Goal: Task Accomplishment & Management: Use online tool/utility

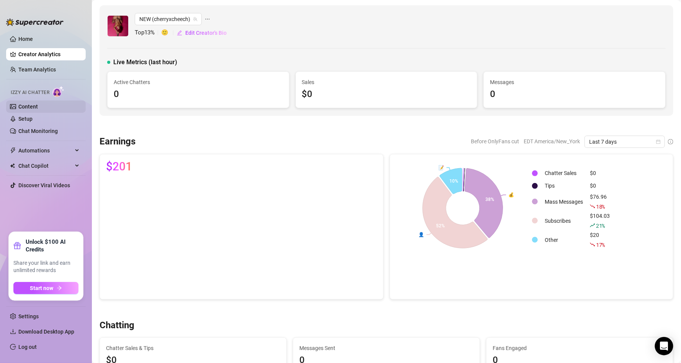
click at [38, 104] on link "Content" at bounding box center [28, 107] width 20 height 6
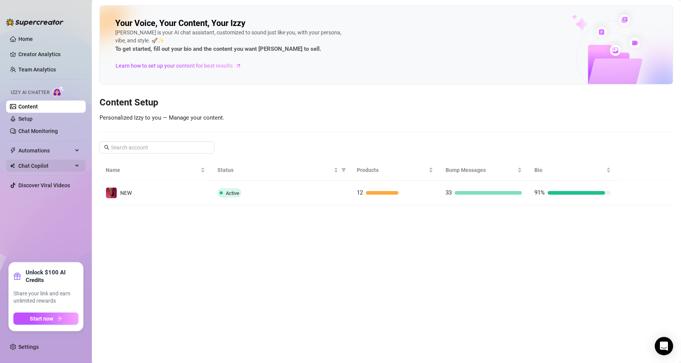
click at [55, 171] on span "Chat Copilot" at bounding box center [45, 166] width 54 height 12
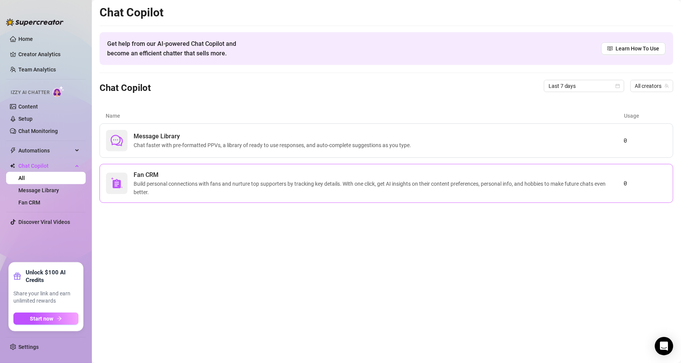
click at [392, 187] on span "Build personal connections with fans and nurture top supporters by tracking key…" at bounding box center [379, 188] width 490 height 17
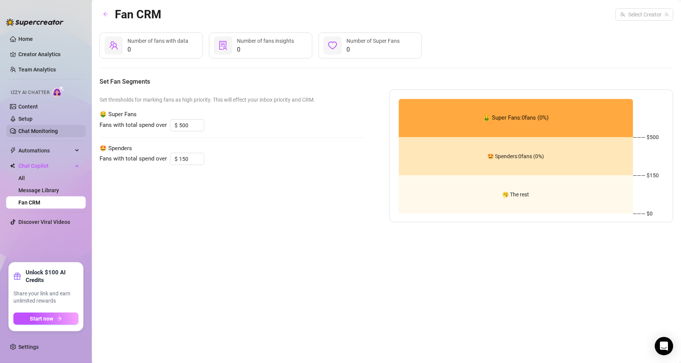
click at [54, 132] on link "Chat Monitoring" at bounding box center [37, 131] width 39 height 6
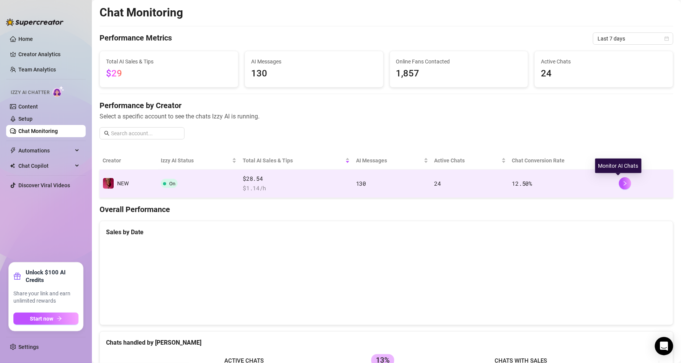
click at [607, 182] on tr "NEW On $28.54 $ 1.14 /h 130 24 12.50 %" at bounding box center [385, 184] width 573 height 28
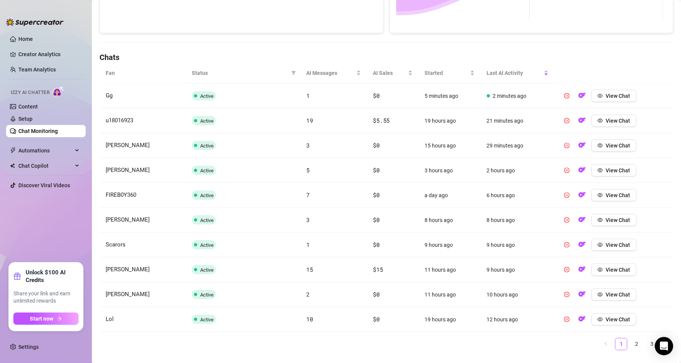
scroll to position [239, 0]
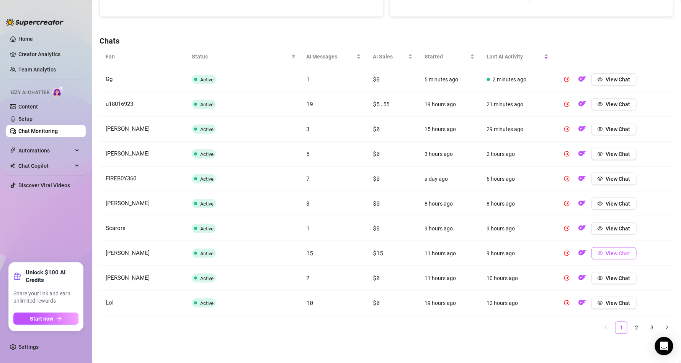
click at [614, 249] on button "View Chat" at bounding box center [613, 254] width 45 height 12
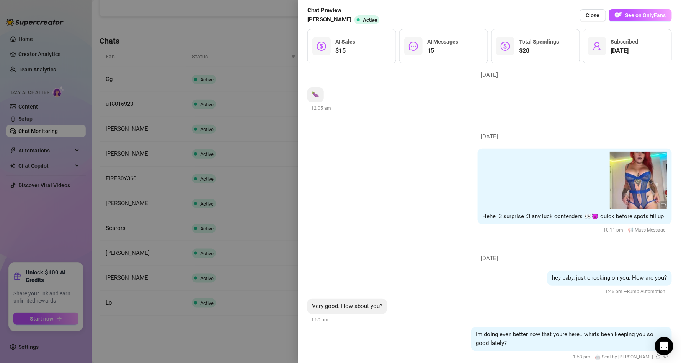
scroll to position [0, 0]
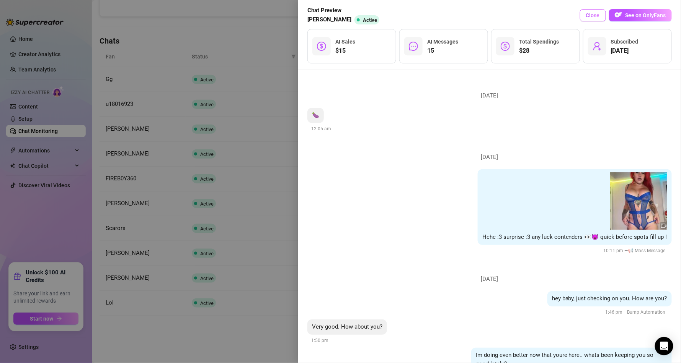
click at [593, 13] on span "Close" at bounding box center [593, 15] width 14 height 6
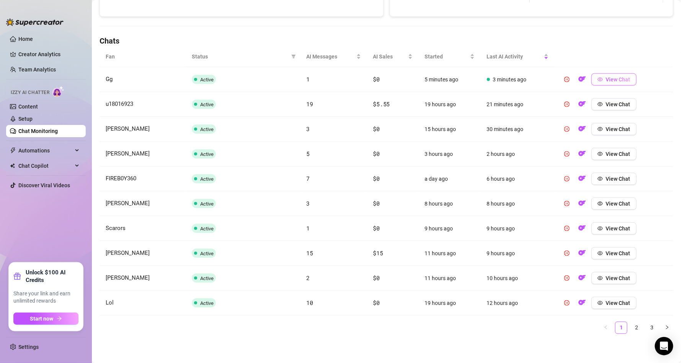
click at [613, 79] on span "View Chat" at bounding box center [618, 80] width 24 height 6
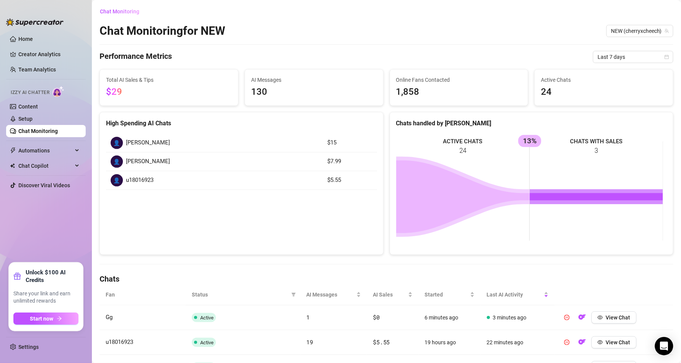
click at [427, 79] on span "Online Fans Contacted" at bounding box center [459, 80] width 126 height 8
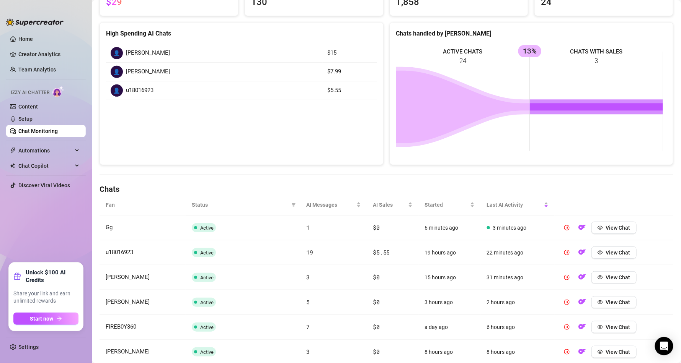
scroll to position [92, 0]
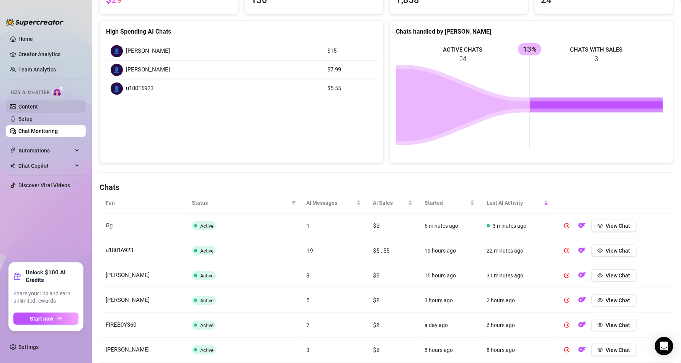
drag, startPoint x: 47, startPoint y: 106, endPoint x: 55, endPoint y: 103, distance: 8.6
click at [38, 106] on link "Content" at bounding box center [28, 107] width 20 height 6
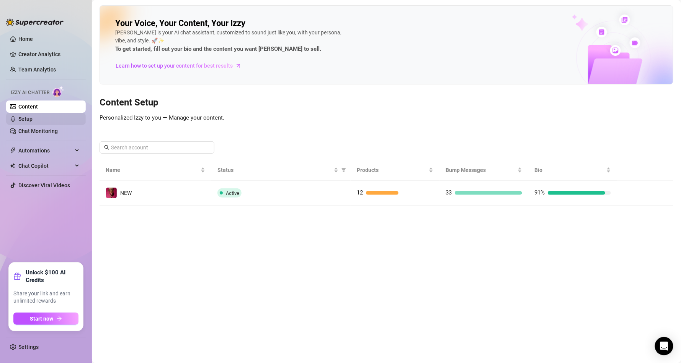
click at [33, 122] on link "Setup" at bounding box center [25, 119] width 14 height 6
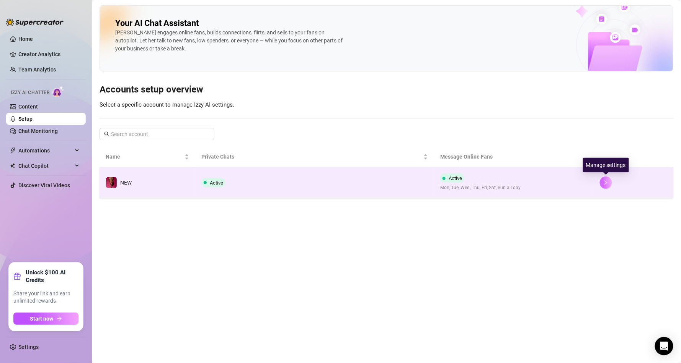
click at [609, 185] on button "button" at bounding box center [606, 183] width 12 height 12
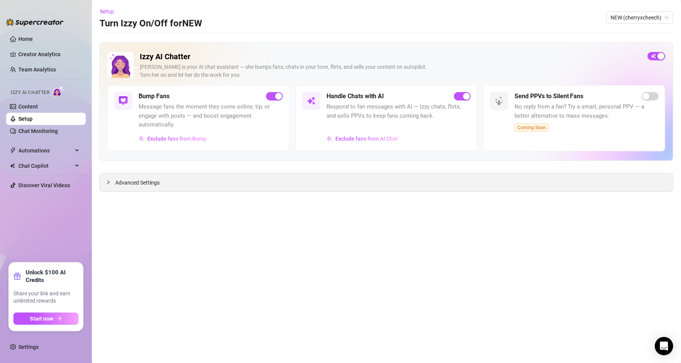
click at [129, 182] on span "Advanced Settings" at bounding box center [137, 183] width 44 height 8
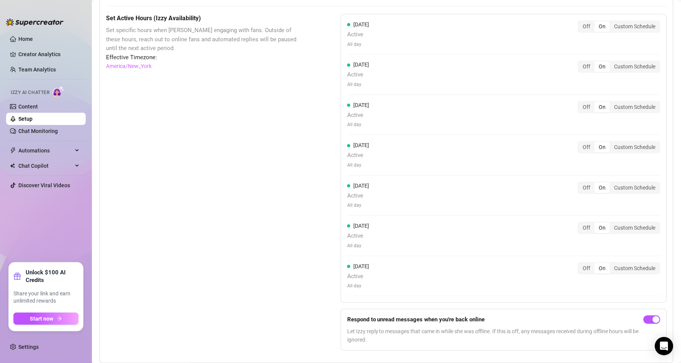
scroll to position [534, 0]
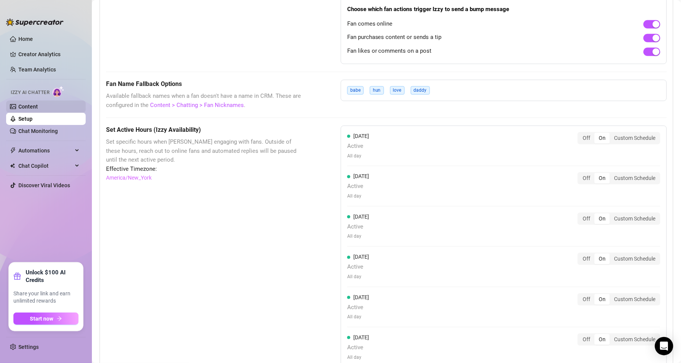
click at [38, 106] on link "Content" at bounding box center [28, 107] width 20 height 6
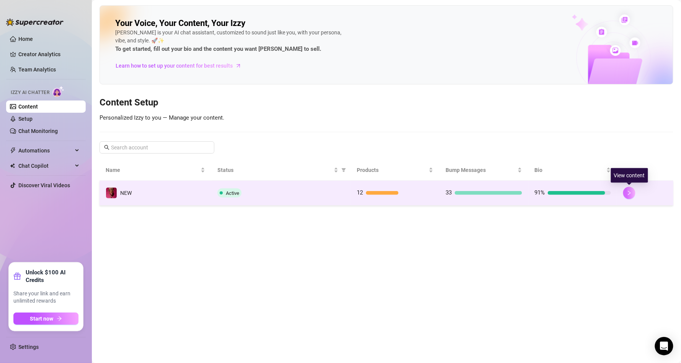
click at [630, 190] on button "button" at bounding box center [629, 193] width 12 height 12
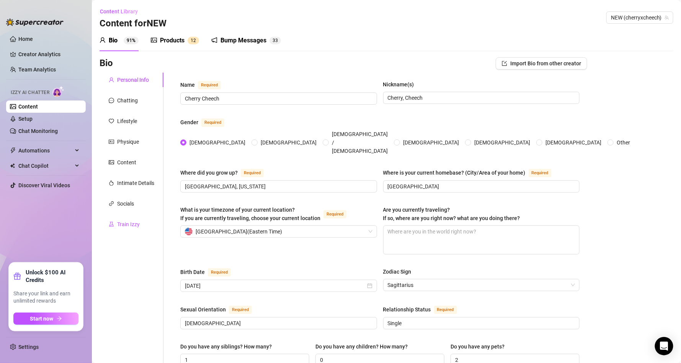
click at [137, 224] on div "Train Izzy" at bounding box center [128, 224] width 23 height 8
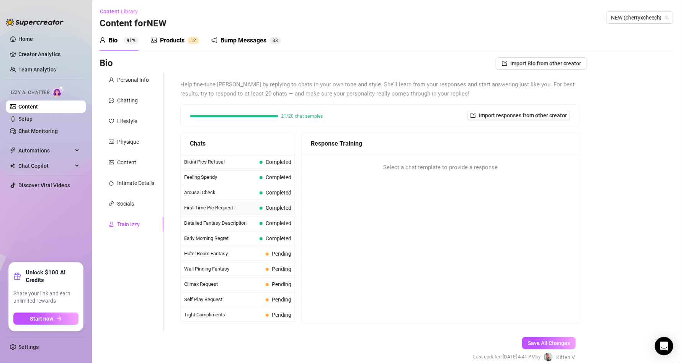
scroll to position [230, 0]
click at [282, 255] on span "Pending" at bounding box center [282, 253] width 20 height 6
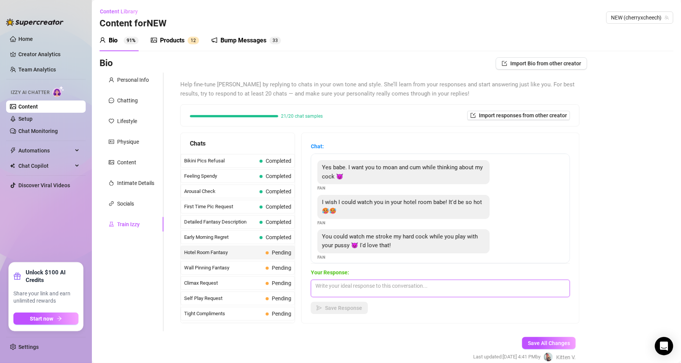
click at [354, 280] on textarea at bounding box center [440, 289] width 259 height 18
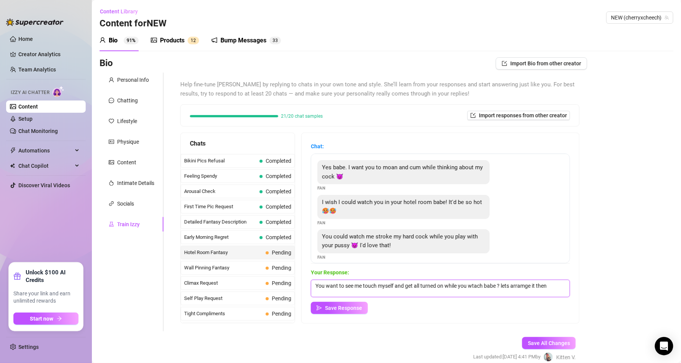
click at [532, 287] on textarea "You want to see me touch myself and get all turned on while you wtach babe ? le…" at bounding box center [440, 289] width 259 height 18
click at [483, 285] on textarea "You want to see me touch myself and get all turned on while you wtach babe ? le…" at bounding box center [440, 289] width 259 height 18
click at [345, 288] on textarea "You want to see me touch myself and get all turned on while you watch babe ? le…" at bounding box center [440, 289] width 259 height 18
click at [451, 283] on textarea "You wanna see me touch myself and get all turned on while you watch babe ? lets…" at bounding box center [440, 289] width 259 height 18
drag, startPoint x: 393, startPoint y: 292, endPoint x: 400, endPoint y: 287, distance: 8.7
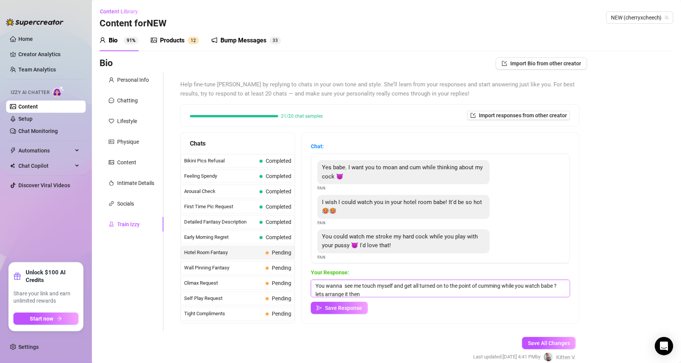
click at [394, 292] on textarea "You wanna see me touch myself and get all turned on to the point of cumming whi…" at bounding box center [440, 289] width 259 height 18
type textarea "You wanna see me touch myself and get all turned on to the point of cumming whi…"
click at [360, 313] on button "Save Response" at bounding box center [339, 308] width 57 height 12
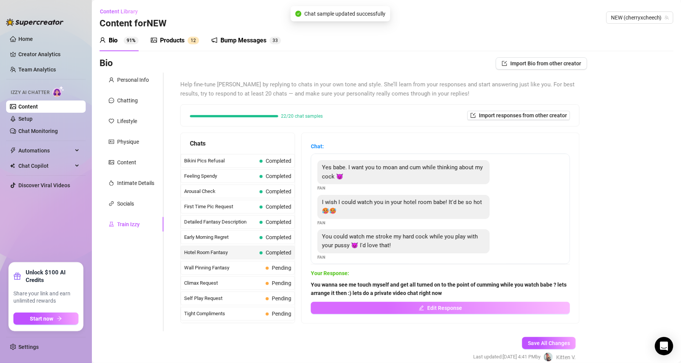
click at [463, 308] on button "Edit Response" at bounding box center [440, 308] width 259 height 12
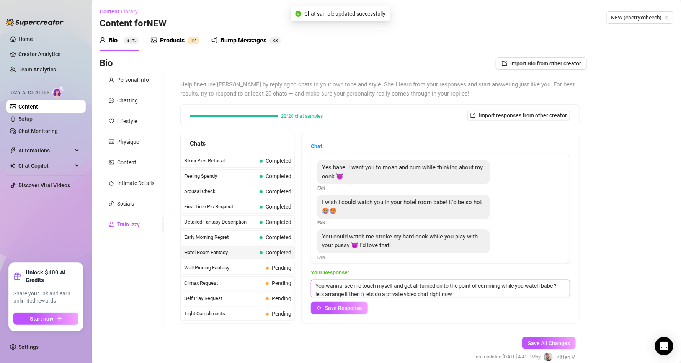
click at [497, 297] on textarea "You wanna see me touch myself and get all turned on to the point of cumming whi…" at bounding box center [440, 289] width 259 height 18
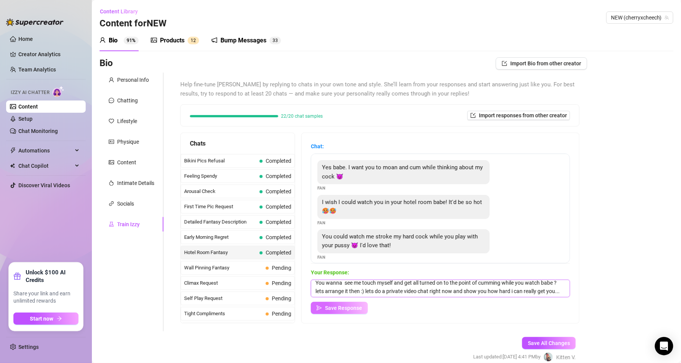
type textarea "You wanna see me touch myself and get all turned on to the point of cumming whi…"
click at [357, 303] on button "Save Response" at bounding box center [339, 308] width 57 height 12
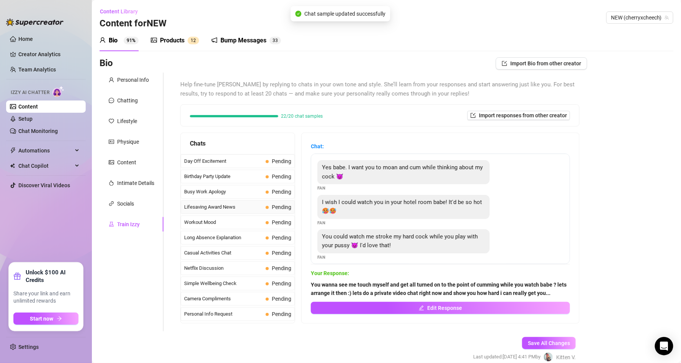
scroll to position [604, 0]
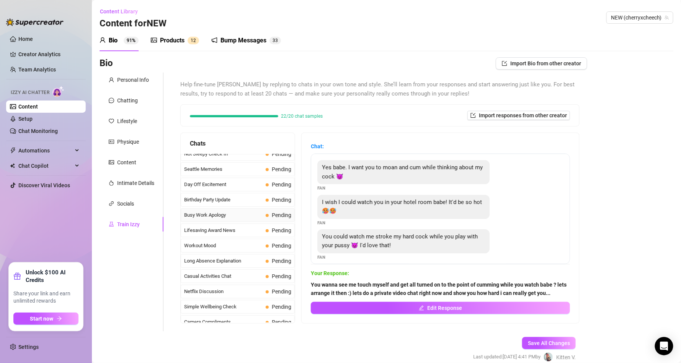
click at [218, 219] on span "Busy Work Apology" at bounding box center [223, 216] width 78 height 8
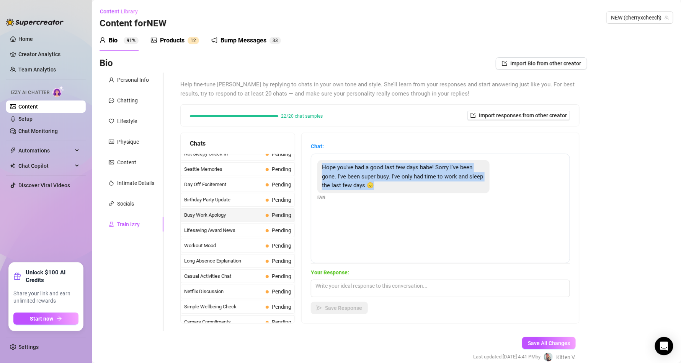
drag, startPoint x: 406, startPoint y: 182, endPoint x: 329, endPoint y: 165, distance: 78.2
click at [329, 165] on div "Hope you've had a good last few days babe! Sorry I've been gone. I've been supe…" at bounding box center [403, 176] width 172 height 33
copy span "Hope you've had a good last few days babe! Sorry I've been gone. I've been supe…"
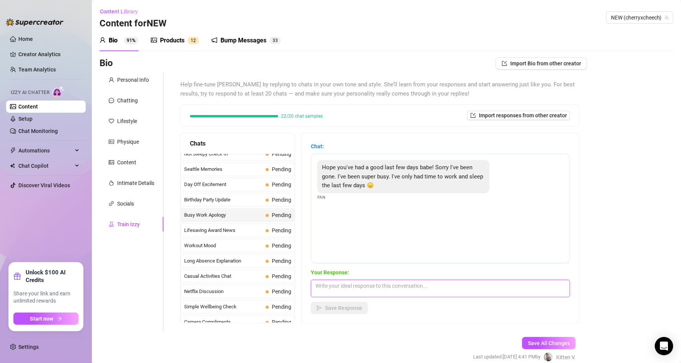
click at [430, 285] on textarea at bounding box center [440, 289] width 259 height 18
paste textarea "Mmm I’ve missed you, baby… I hate that work has kept me away, but all that time…"
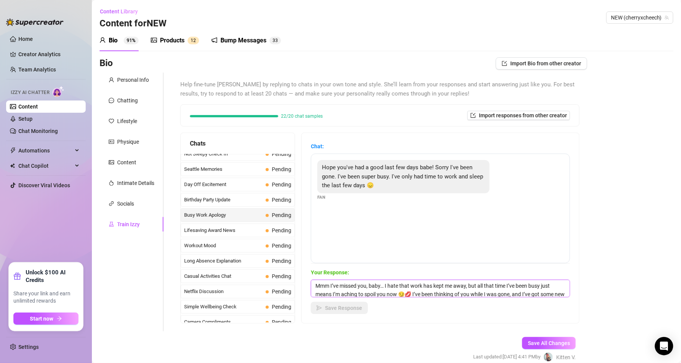
scroll to position [18, 0]
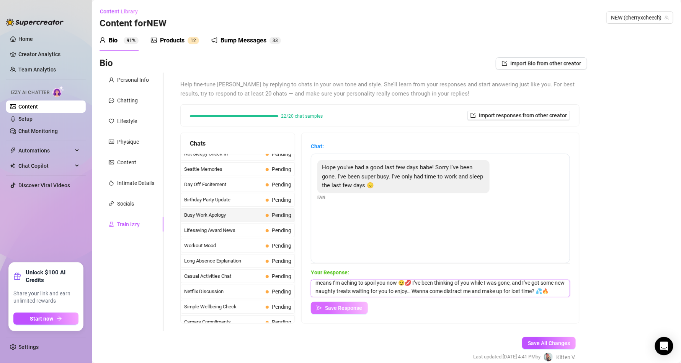
type textarea "Mmm I’ve missed you, baby… I hate that work has kept me away, but all that time…"
click at [363, 310] on button "Save Response" at bounding box center [339, 308] width 57 height 12
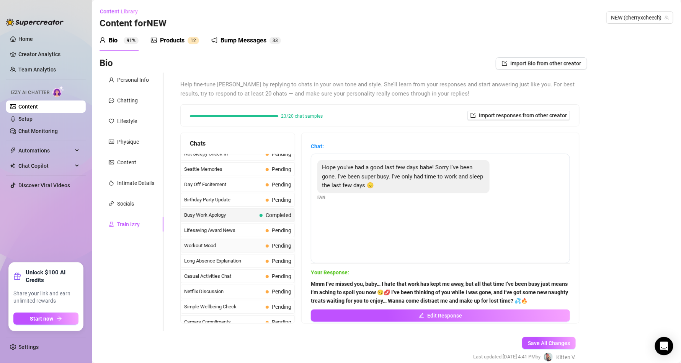
click at [230, 250] on span "Workout Mood" at bounding box center [223, 246] width 78 height 8
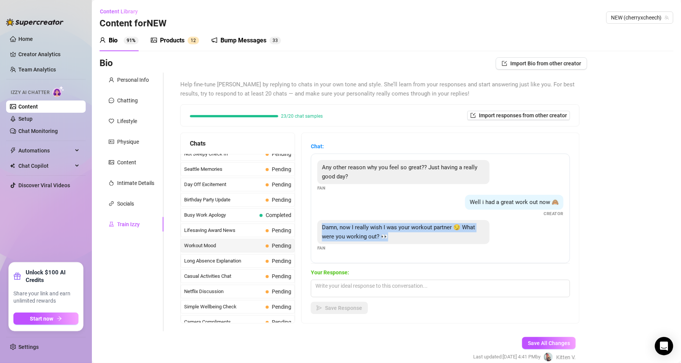
drag, startPoint x: 414, startPoint y: 235, endPoint x: 327, endPoint y: 230, distance: 86.7
click at [327, 230] on div "Damn, now I really wish I was your workout partner 😏 What were you working out?…" at bounding box center [403, 232] width 172 height 24
copy span "Damn, now I really wish I was your workout partner 😏 What were you working out?…"
click at [384, 281] on textarea at bounding box center [440, 289] width 259 height 18
paste textarea "Mmm you’d be so distracted if you were my workout partner, baby 😏 I was working…"
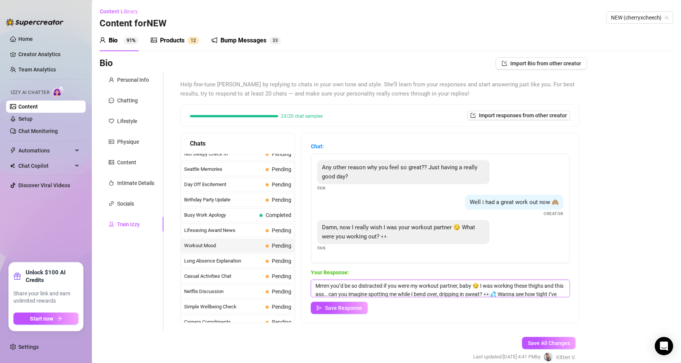
scroll to position [10, 0]
type textarea "Mmm you’d be so distracted if you were my workout partner, baby 😏 I was working…"
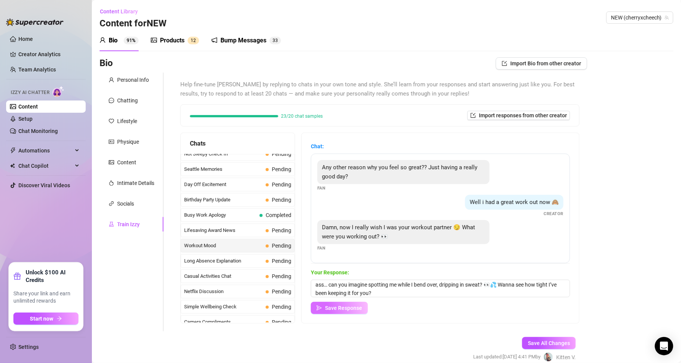
click at [351, 311] on span "Save Response" at bounding box center [343, 308] width 37 height 6
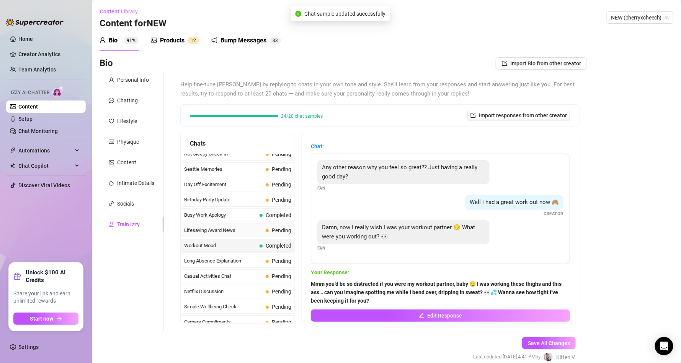
click at [275, 233] on span "Pending" at bounding box center [279, 230] width 26 height 8
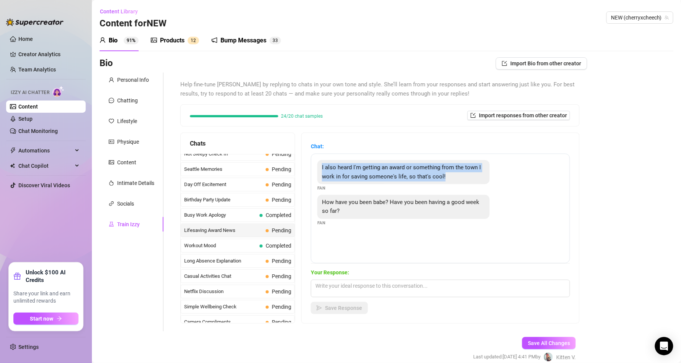
drag, startPoint x: 329, startPoint y: 163, endPoint x: 481, endPoint y: 177, distance: 153.2
click at [481, 177] on div "I also heard I'm getting an award or something from the town I work in for savi…" at bounding box center [403, 172] width 172 height 24
copy span "I also heard I'm getting an award or something from the town I work in for savi…"
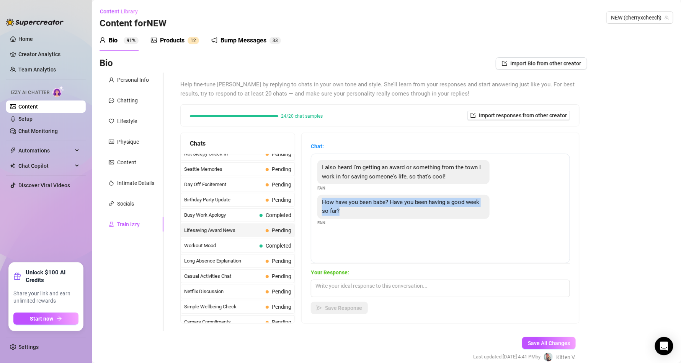
drag, startPoint x: 368, startPoint y: 208, endPoint x: 326, endPoint y: 199, distance: 43.4
click at [325, 197] on div "How have you been babe? Have you been having a good week so far?" at bounding box center [403, 207] width 172 height 24
copy span "How have you been babe? Have you been having a good week so far?"
click at [368, 288] on textarea at bounding box center [440, 289] width 259 height 18
paste textarea ""Wow, baby… that’s so fucking sexy of you 😏 a real-life hero saving lives and n…"
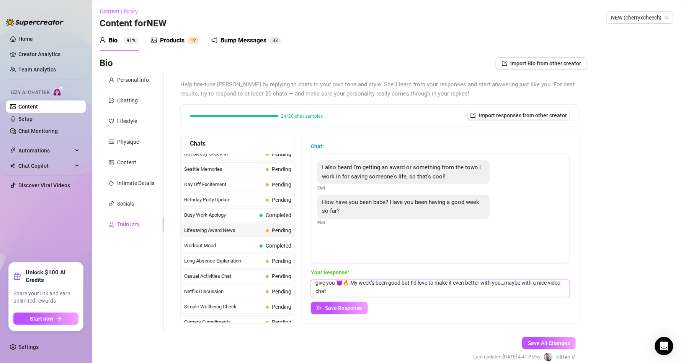
scroll to position [20, 0]
type textarea ""Wow, baby… that’s so fucking sexy of you 😏 a real-life hero saving lives and n…"
click at [342, 308] on span "Save Response" at bounding box center [343, 308] width 37 height 6
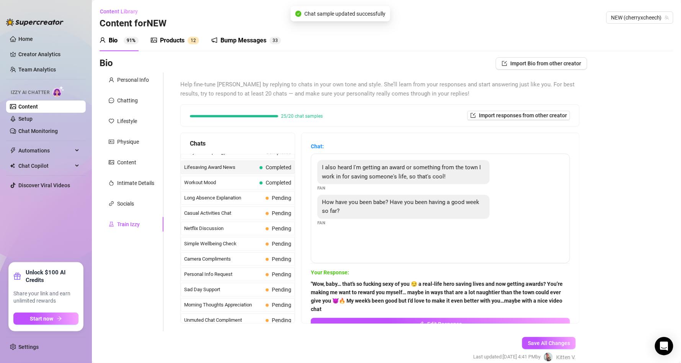
scroll to position [695, 0]
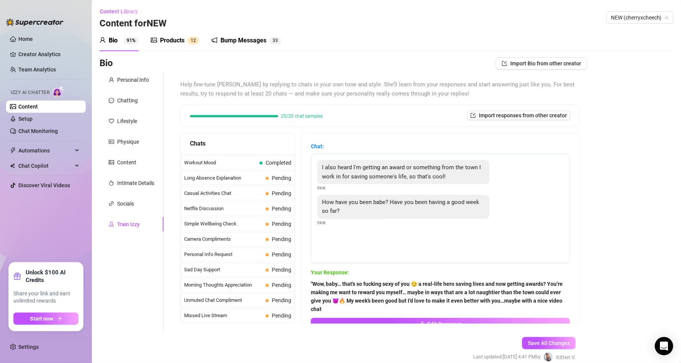
click at [254, 42] on div "Bump Messages" at bounding box center [243, 40] width 46 height 9
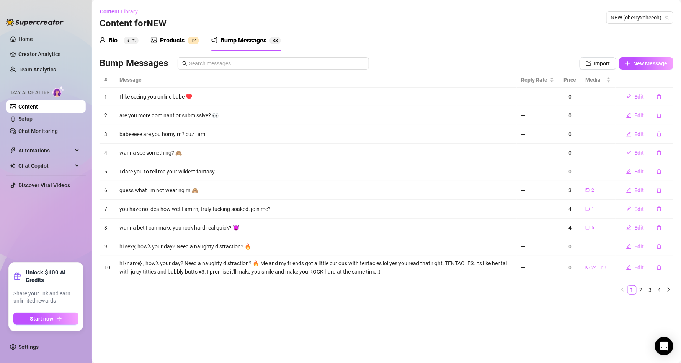
click at [184, 37] on div "Products" at bounding box center [172, 40] width 24 height 9
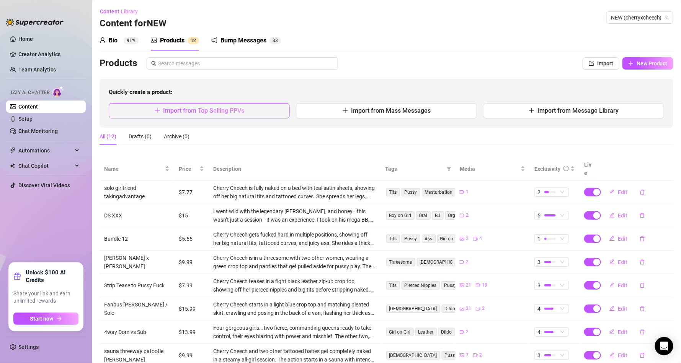
click at [246, 116] on button "Import from Top Selling PPVs" at bounding box center [199, 110] width 181 height 15
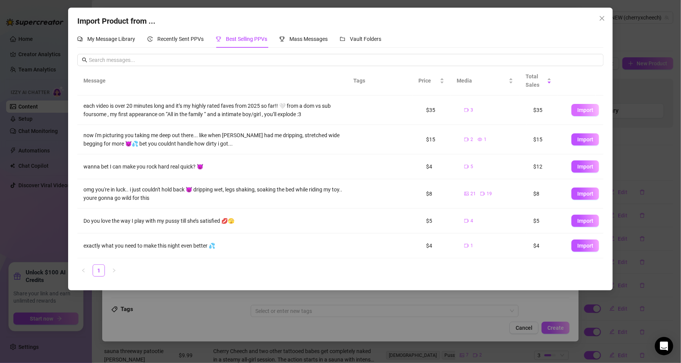
click at [577, 109] on span "Import" at bounding box center [585, 110] width 16 height 6
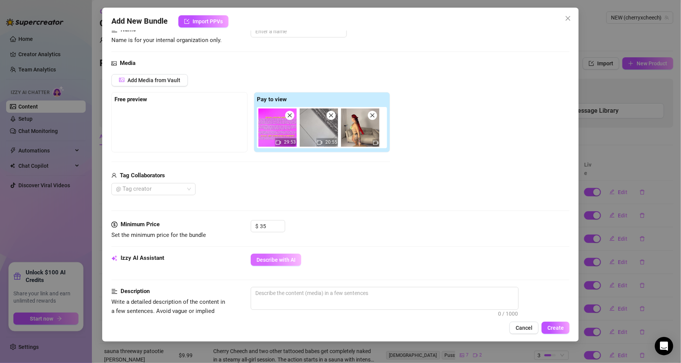
scroll to position [92, 0]
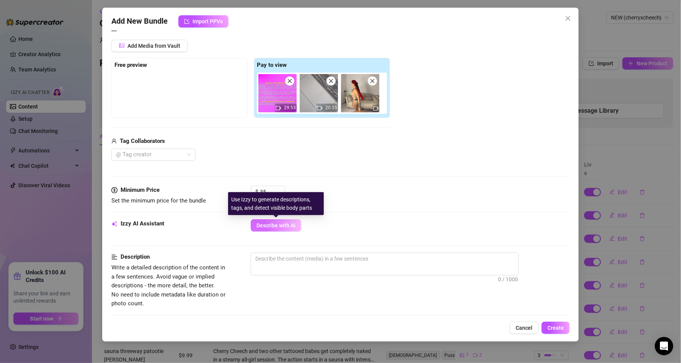
click at [283, 220] on button "Describe with AI" at bounding box center [276, 226] width 51 height 12
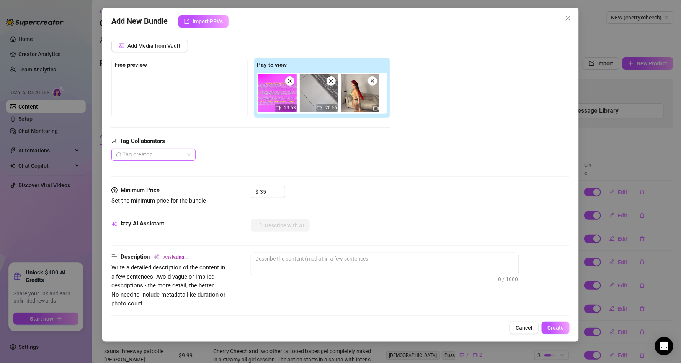
click at [164, 154] on div at bounding box center [149, 155] width 73 height 11
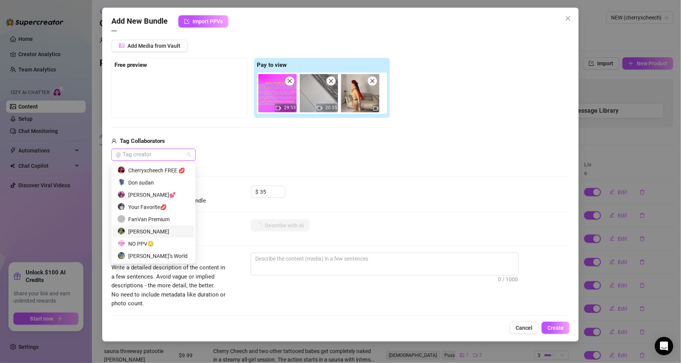
click at [158, 228] on div "Scott Trainor" at bounding box center [153, 232] width 72 height 8
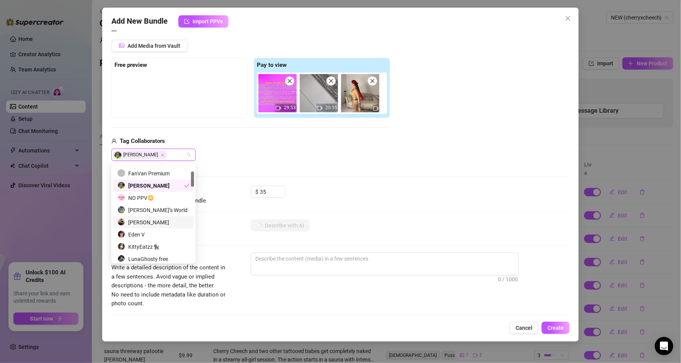
click at [149, 218] on div "Ayla Vixen" at bounding box center [153, 222] width 72 height 8
click at [158, 244] on div "KittyEatzz🐈‍⬛" at bounding box center [163, 247] width 93 height 8
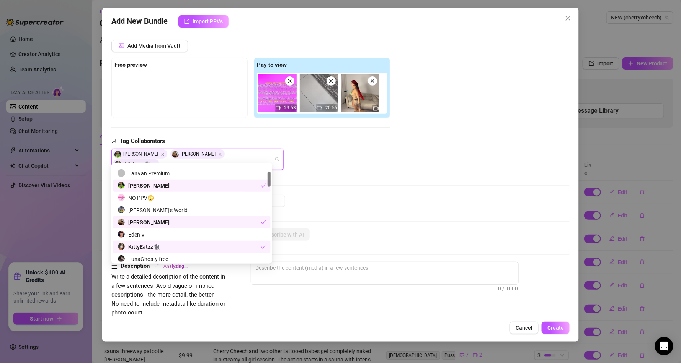
scroll to position [0, 0]
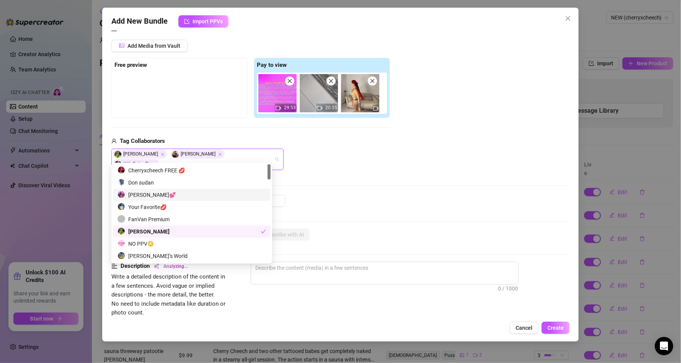
click at [158, 198] on div "Luna💕" at bounding box center [191, 195] width 148 height 8
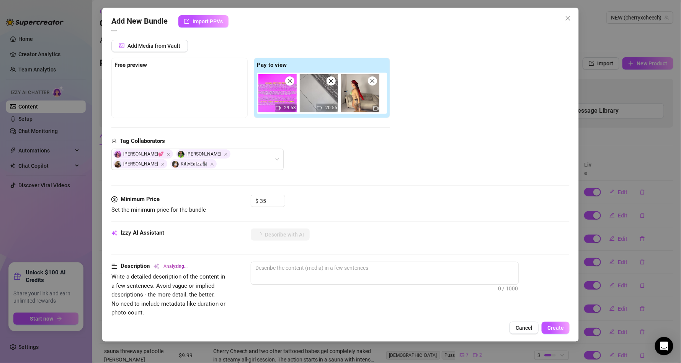
click at [348, 161] on div "Luna💕 Scott Trainor Ayla Vixen KittyEatzz🐈‍⬛" at bounding box center [250, 159] width 279 height 21
click at [193, 163] on div "Luna💕 Scott Trainor Ayla Vixen KittyEatzz🐈‍⬛" at bounding box center [193, 160] width 161 height 20
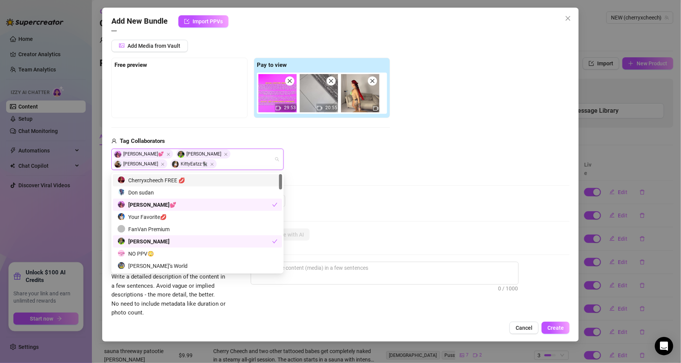
click at [171, 182] on div "Cherryxcheech FREE 💋" at bounding box center [197, 180] width 160 height 8
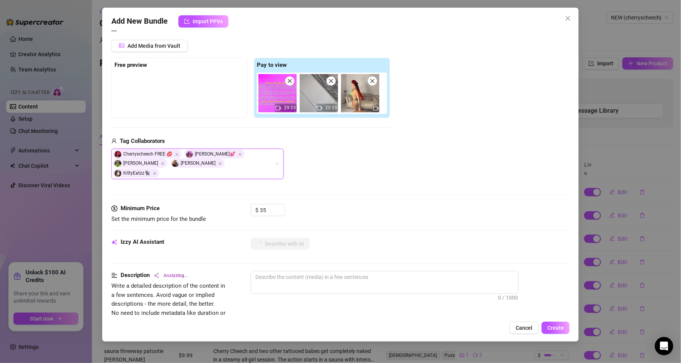
click at [370, 163] on div "Cherryxcheech FREE 💋, Luna💕, Scott Trainor, Ayla Vixen, KittyEatzz🐈‍⬛ Cherryxch…" at bounding box center [250, 164] width 279 height 31
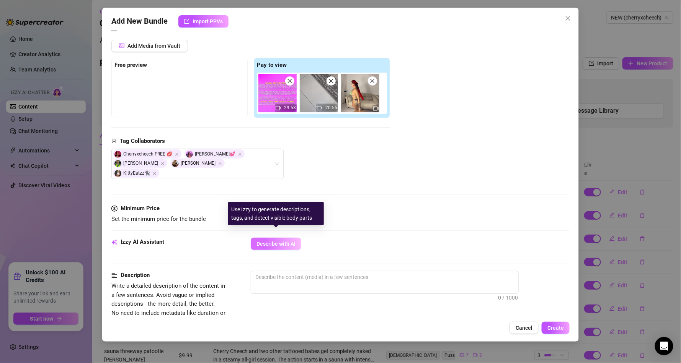
click at [288, 241] on button "Describe with AI" at bounding box center [276, 244] width 51 height 12
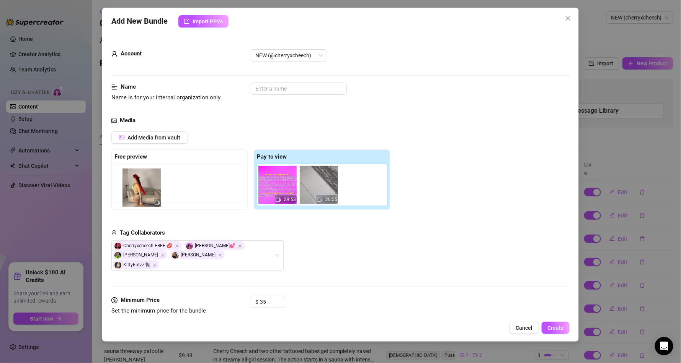
drag, startPoint x: 368, startPoint y: 193, endPoint x: 161, endPoint y: 191, distance: 207.0
click at [161, 191] on div "Free preview Pay to view 29:53 20:55" at bounding box center [250, 180] width 279 height 60
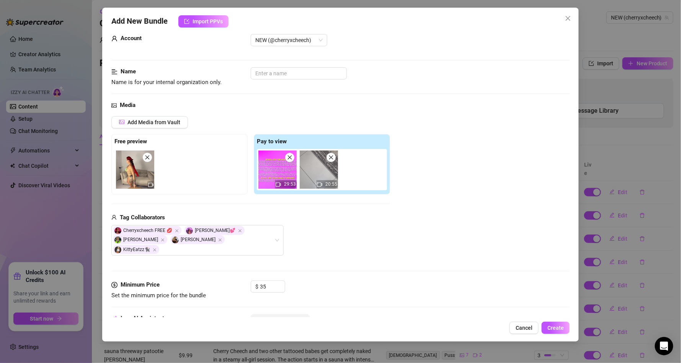
scroll to position [92, 0]
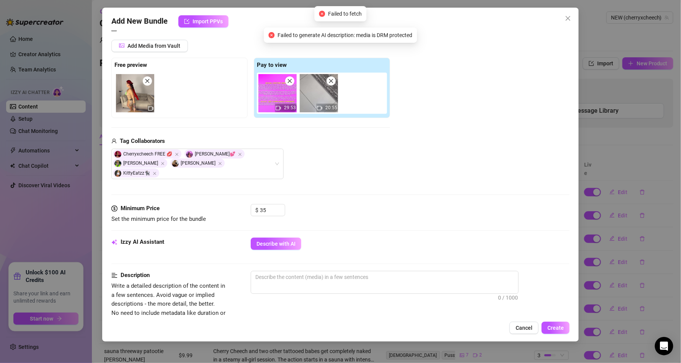
click at [148, 81] on icon "close" at bounding box center [147, 81] width 4 height 4
click at [288, 229] on div "Minimum Price Set the minimum price for the bundle $ 35" at bounding box center [340, 221] width 458 height 34
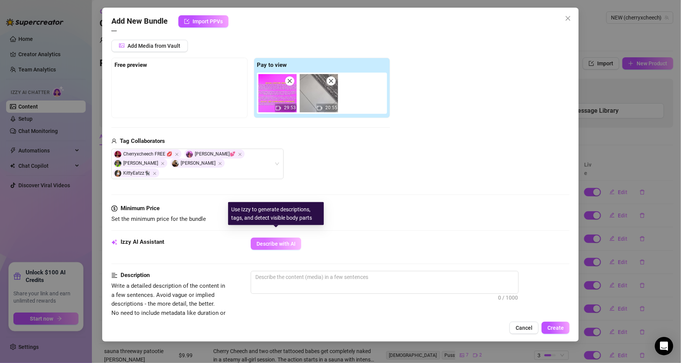
click at [288, 238] on button "Describe with AI" at bounding box center [276, 244] width 51 height 12
click at [293, 241] on span "Describe with AI" at bounding box center [275, 244] width 39 height 6
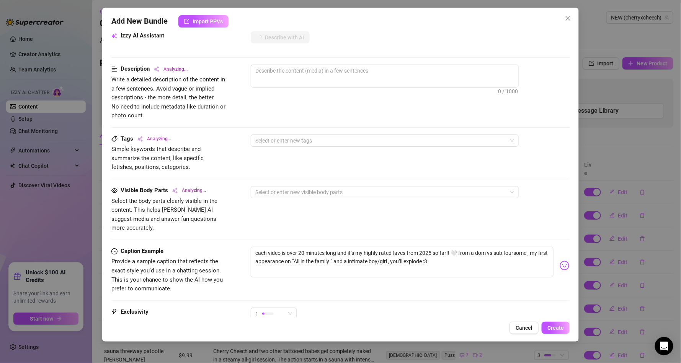
scroll to position [366, 0]
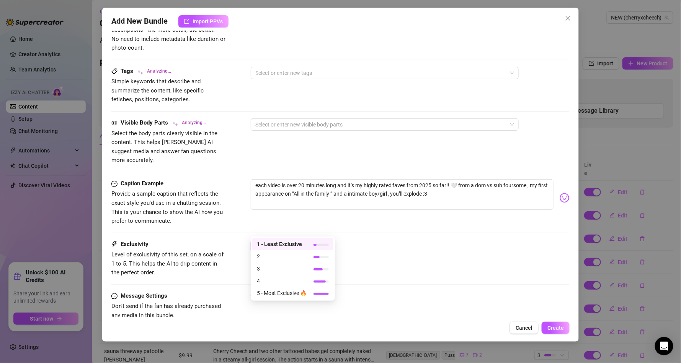
click at [280, 241] on div "1" at bounding box center [270, 246] width 30 height 11
click at [275, 292] on span "5 - Most Exclusive 🔥" at bounding box center [282, 293] width 50 height 8
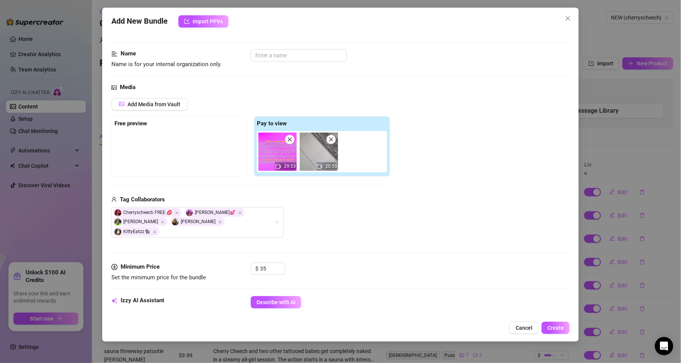
scroll to position [0, 0]
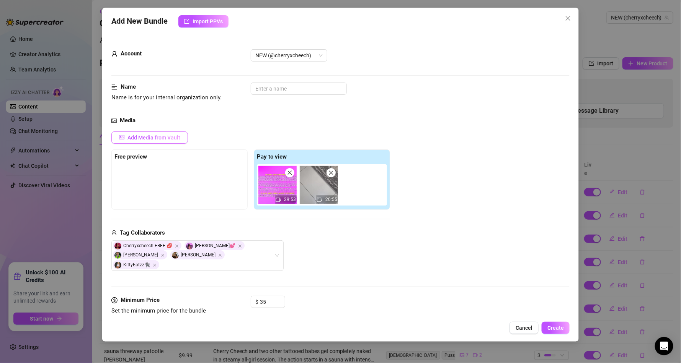
click at [170, 141] on span "Add Media from Vault" at bounding box center [153, 138] width 53 height 6
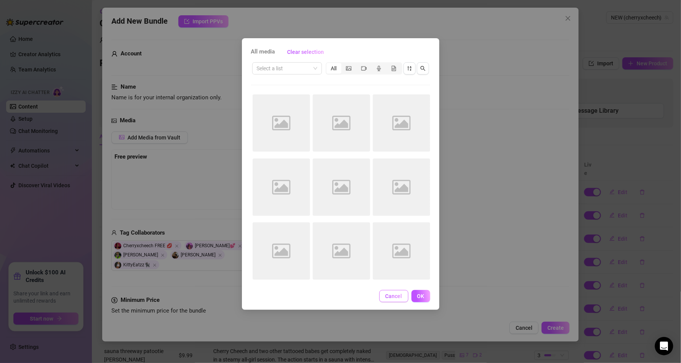
click at [392, 292] on button "Cancel" at bounding box center [393, 296] width 29 height 12
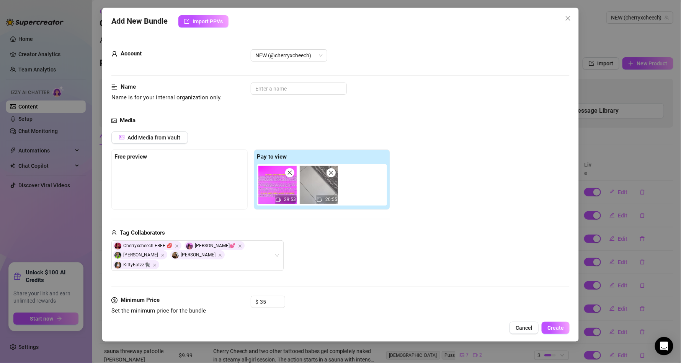
click at [531, 324] on button "Cancel" at bounding box center [523, 328] width 29 height 12
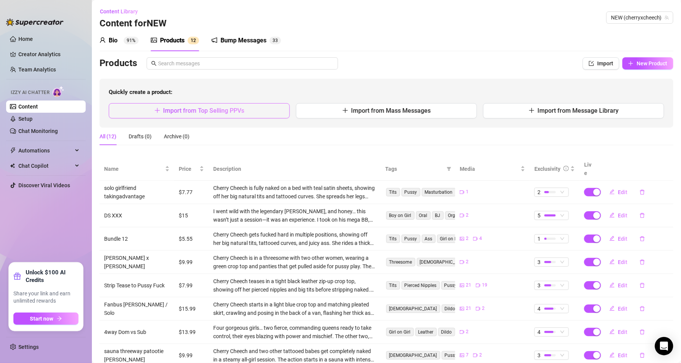
click at [212, 107] on span "Import from Top Selling PPVs" at bounding box center [203, 110] width 81 height 7
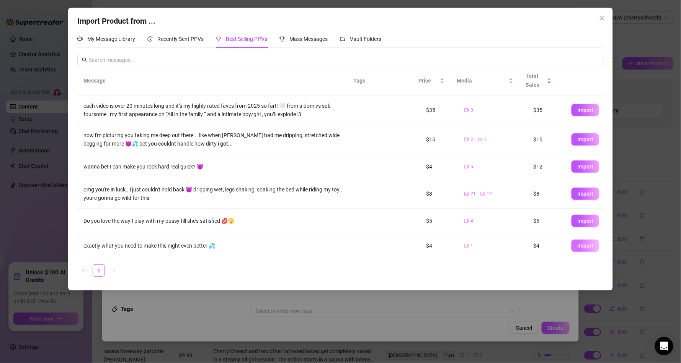
click at [578, 246] on span "Import" at bounding box center [585, 246] width 16 height 6
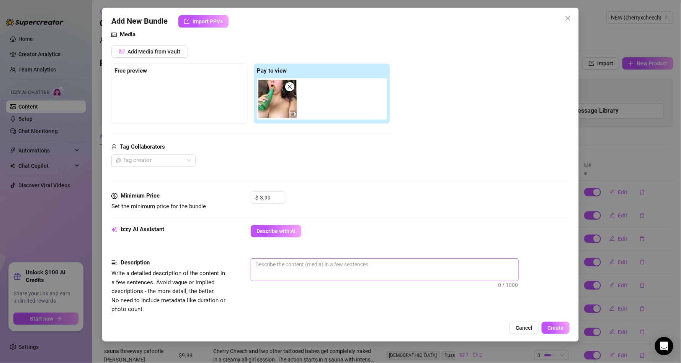
scroll to position [92, 0]
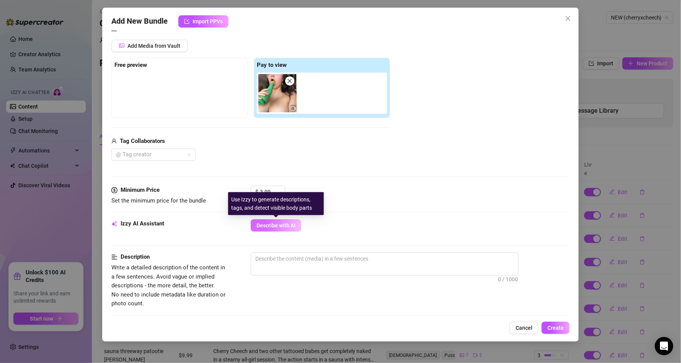
click at [288, 231] on button "Describe with AI" at bounding box center [276, 226] width 51 height 12
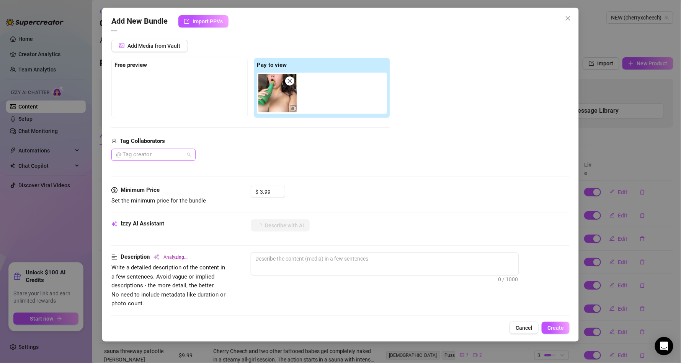
click at [176, 150] on div at bounding box center [149, 155] width 73 height 11
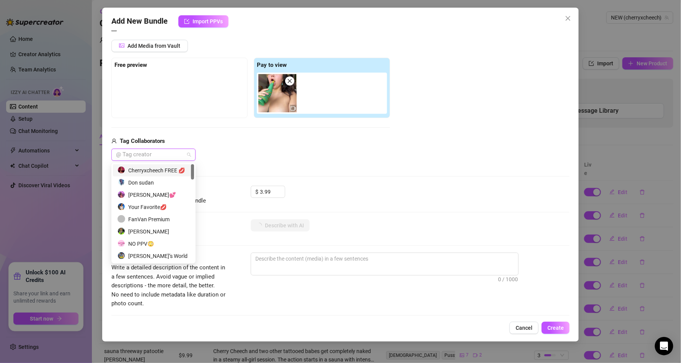
click at [170, 169] on div "Cherryxcheech FREE 💋" at bounding box center [153, 170] width 72 height 8
click at [285, 146] on div "Tag Collaborators Cherryxcheech FREE 💋" at bounding box center [250, 149] width 279 height 24
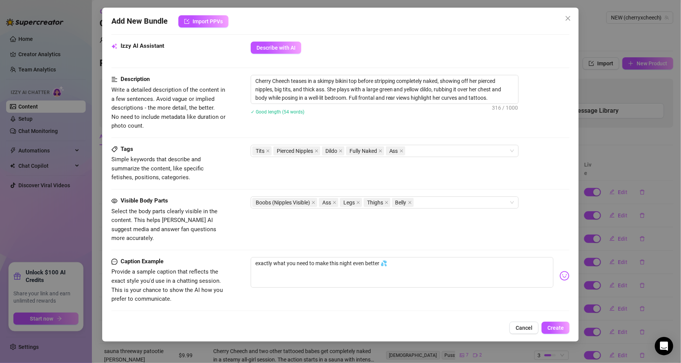
scroll to position [275, 0]
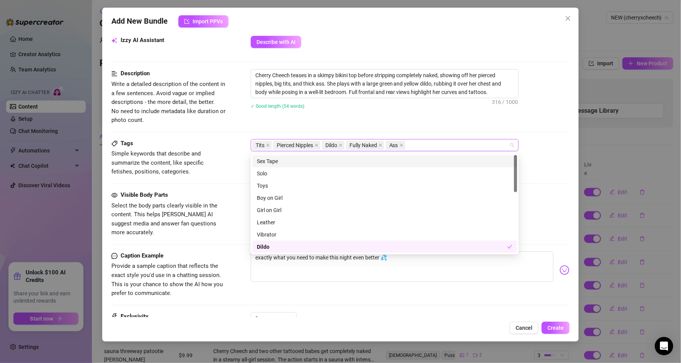
click at [431, 141] on div "Tits Pierced Nipples Dildo Fully Naked Ass" at bounding box center [380, 145] width 257 height 11
click at [267, 184] on div "Toys" at bounding box center [385, 186] width 256 height 8
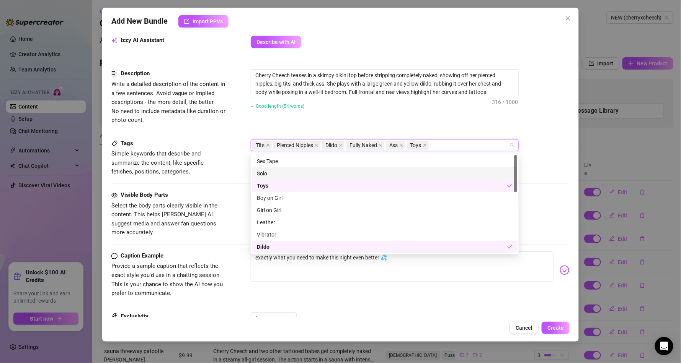
click at [294, 178] on div "Solo" at bounding box center [384, 174] width 265 height 12
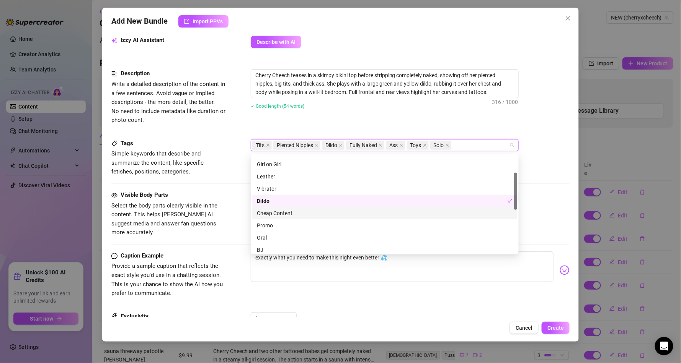
scroll to position [92, 0]
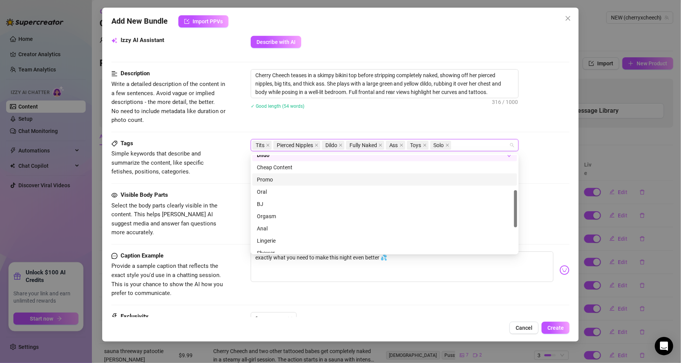
click at [271, 177] on div "Promo" at bounding box center [385, 180] width 256 height 8
click at [274, 193] on div "Oral" at bounding box center [385, 192] width 256 height 8
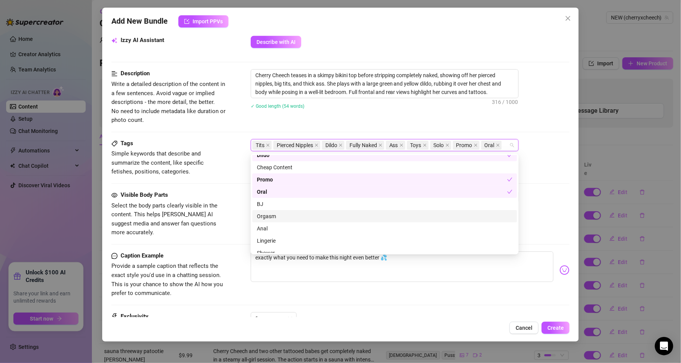
scroll to position [138, 0]
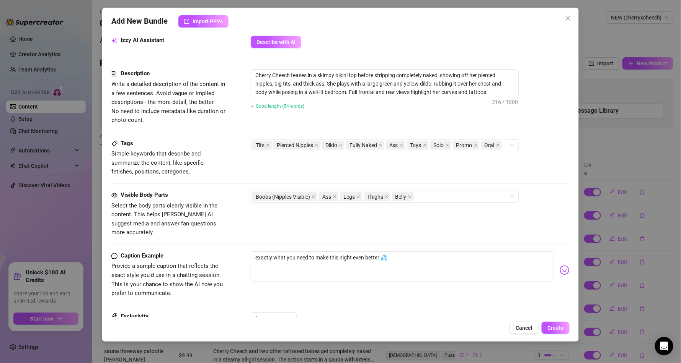
click at [224, 191] on div "Tags Simple keywords that describe and summarize the content, like specific fet…" at bounding box center [340, 165] width 458 height 52
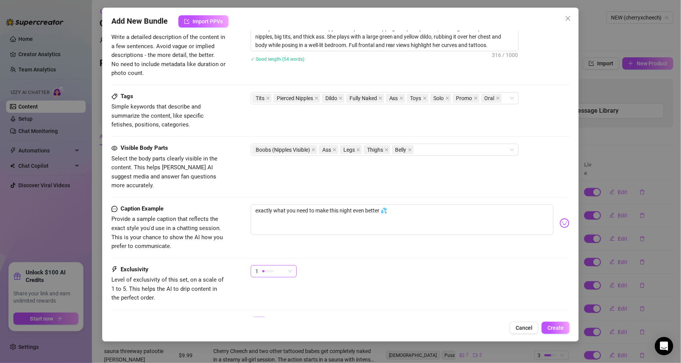
scroll to position [357, 0]
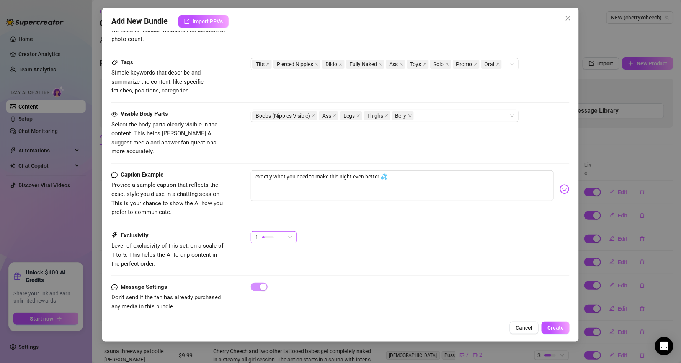
click at [262, 236] on div at bounding box center [263, 237] width 2 height 2
click at [269, 272] on span "3" at bounding box center [282, 269] width 50 height 8
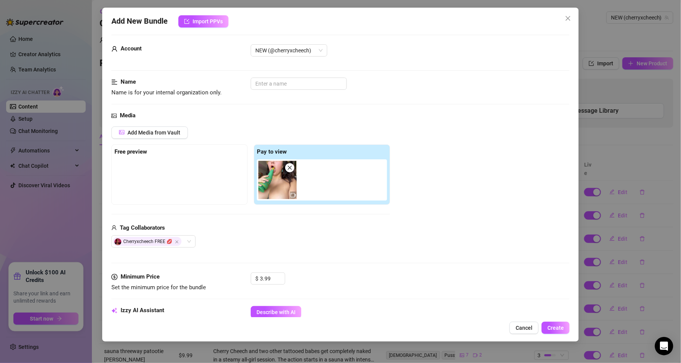
scroll to position [0, 0]
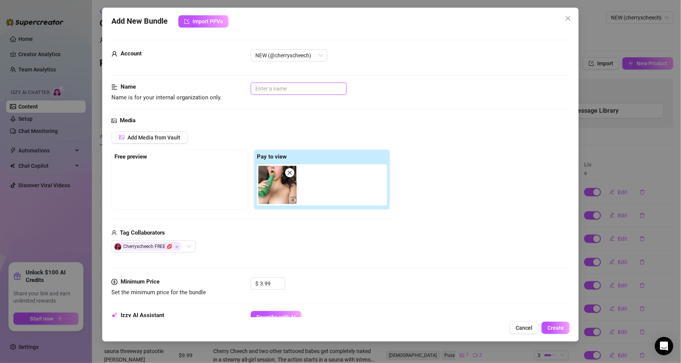
click at [286, 89] on input "text" at bounding box center [299, 89] width 96 height 12
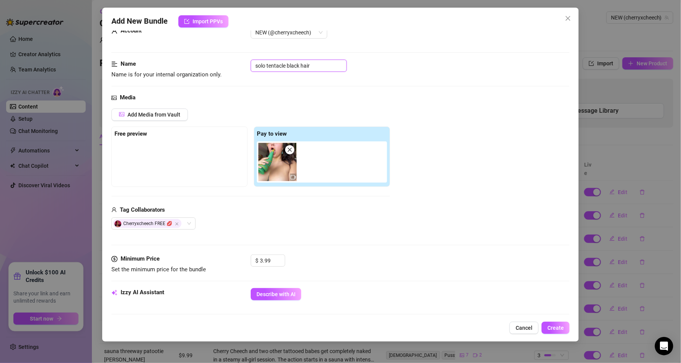
scroll to position [138, 0]
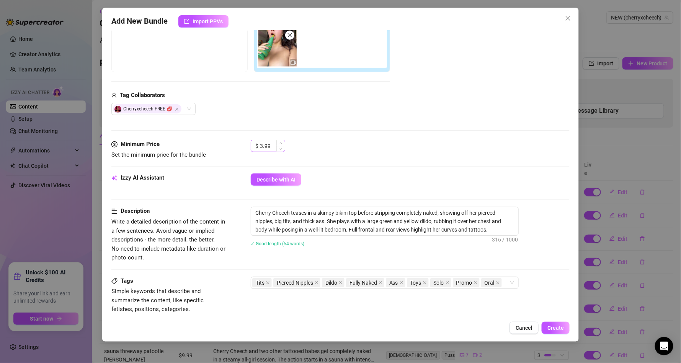
type input "solo tentacle black hair"
drag, startPoint x: 271, startPoint y: 150, endPoint x: 249, endPoint y: 152, distance: 21.9
click at [249, 152] on div "Minimum Price Set the minimum price for the bundle $ 3.99" at bounding box center [340, 150] width 458 height 20
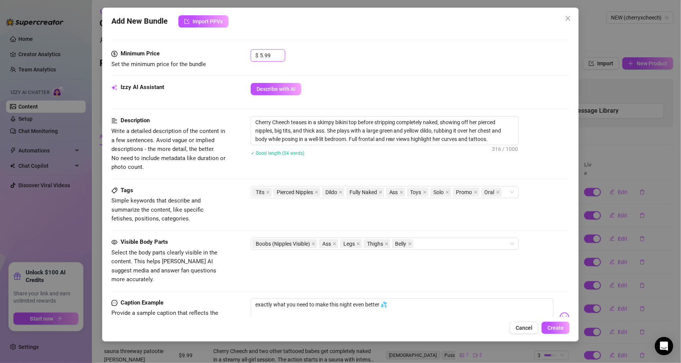
scroll to position [230, 0]
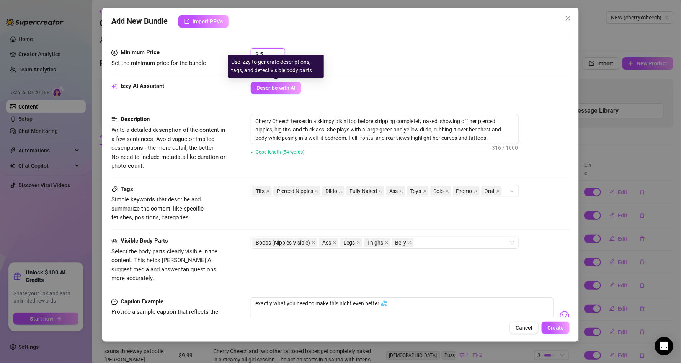
type input "5"
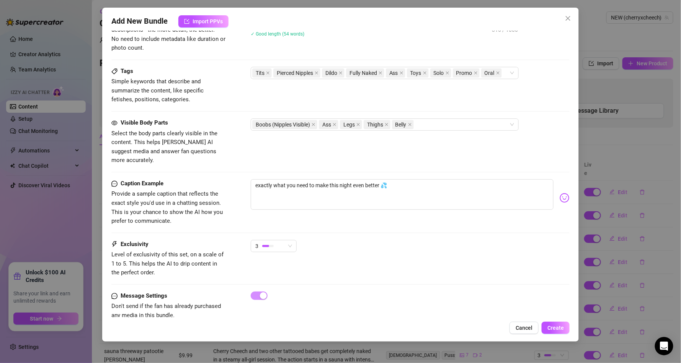
scroll to position [357, 0]
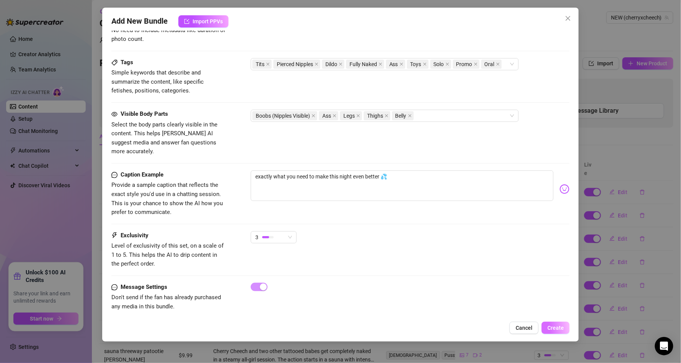
type input "4.99"
click at [554, 331] on span "Create" at bounding box center [555, 328] width 16 height 6
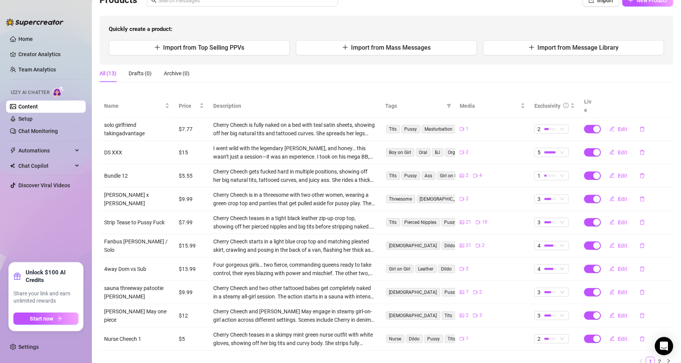
scroll to position [0, 0]
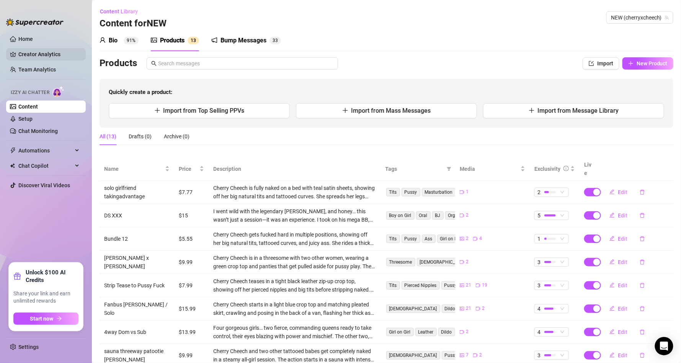
click at [52, 57] on link "Creator Analytics" at bounding box center [48, 54] width 61 height 12
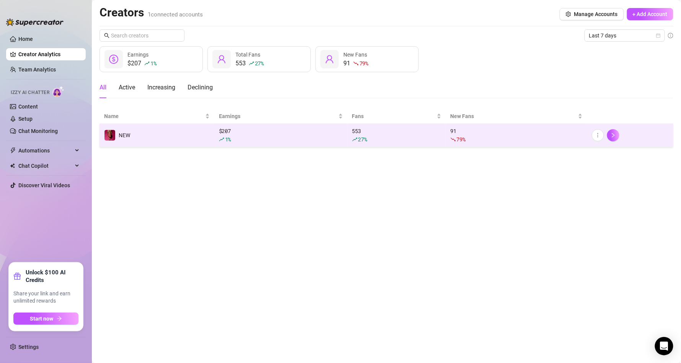
click at [262, 136] on div "1 %" at bounding box center [281, 139] width 124 height 8
